Goal: Check status: Check status

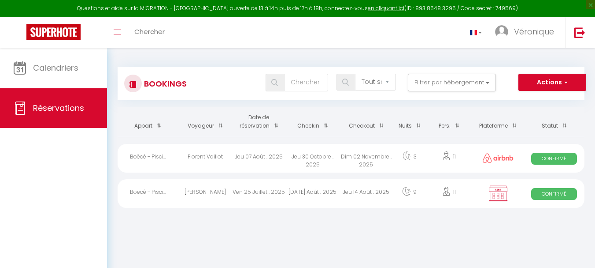
select select "not_cancelled"
select select
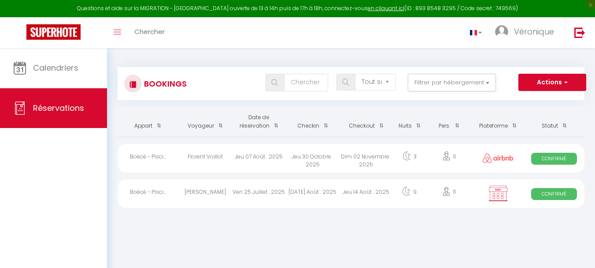
select select
click at [554, 197] on span "Confirmé" at bounding box center [554, 194] width 45 height 12
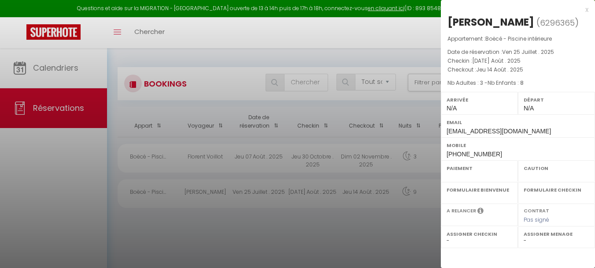
select select "OK"
select select "0"
select select "1"
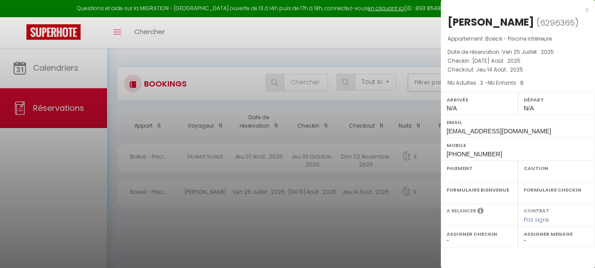
select select
select select "51028"
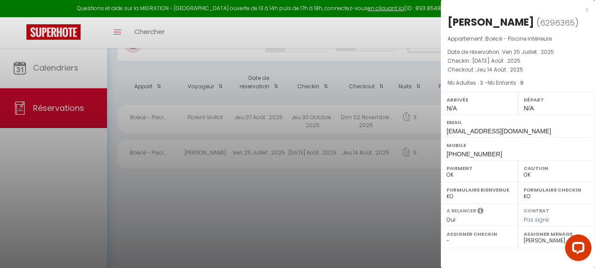
scroll to position [48, 0]
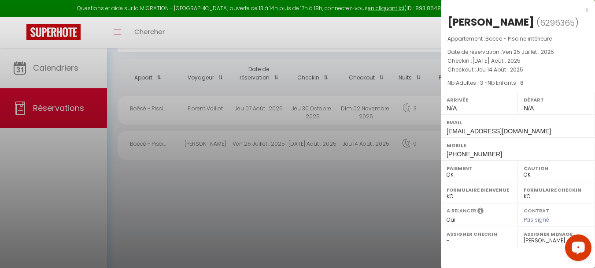
click at [335, 210] on div at bounding box center [297, 134] width 595 height 268
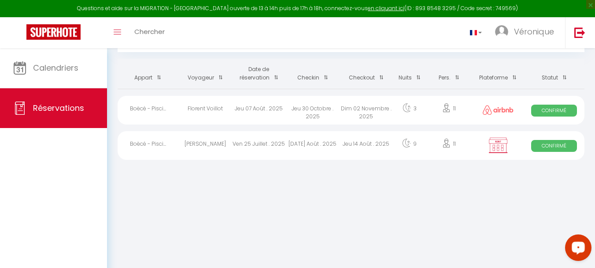
click at [546, 108] on span "Confirmé" at bounding box center [554, 110] width 45 height 12
select select
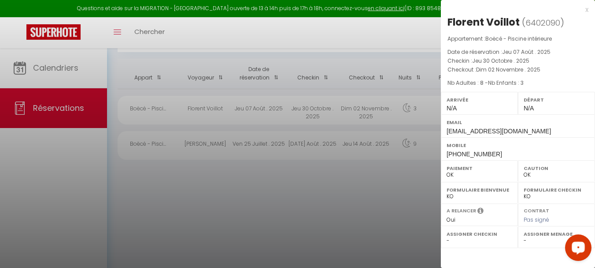
click at [372, 212] on div at bounding box center [297, 134] width 595 height 268
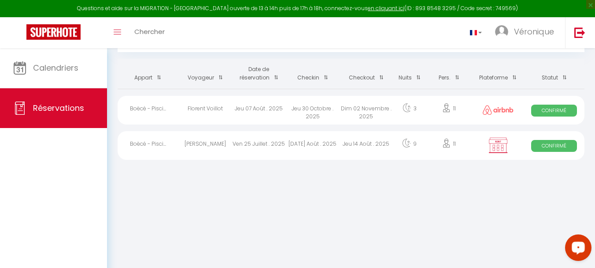
click at [556, 111] on span "Confirmé" at bounding box center [554, 110] width 45 height 12
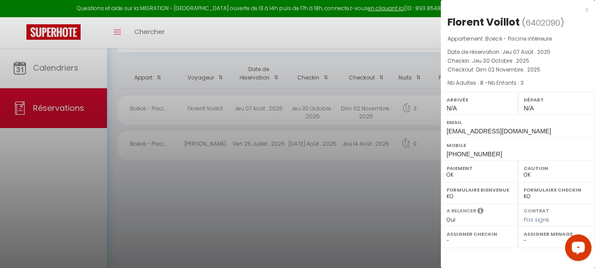
click at [384, 208] on div at bounding box center [297, 134] width 595 height 268
